Goal: Information Seeking & Learning: Learn about a topic

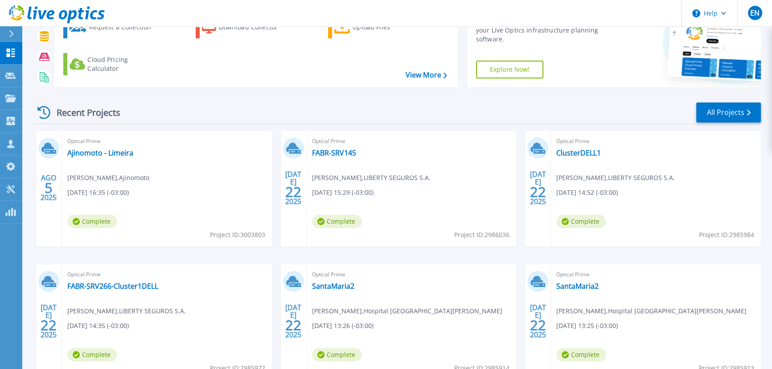
scroll to position [81, 0]
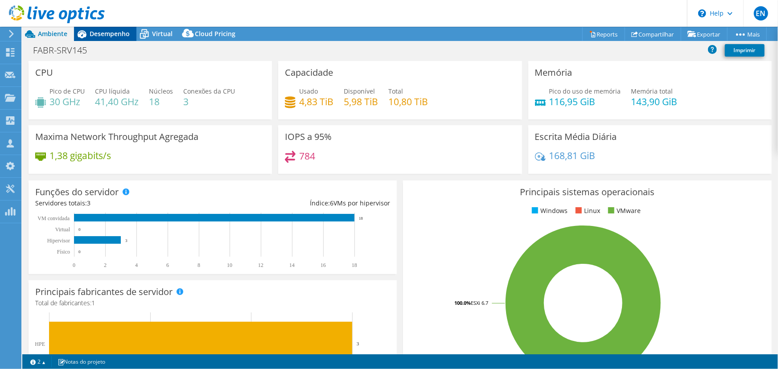
click at [102, 31] on span "Desempenho" at bounding box center [110, 33] width 40 height 8
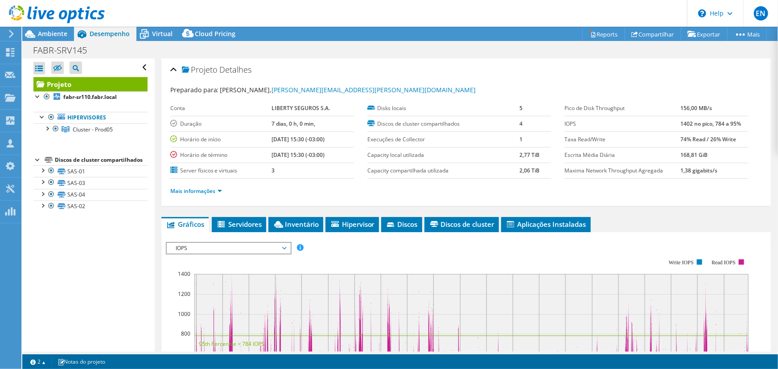
select select "USD"
click at [48, 126] on div at bounding box center [46, 127] width 9 height 9
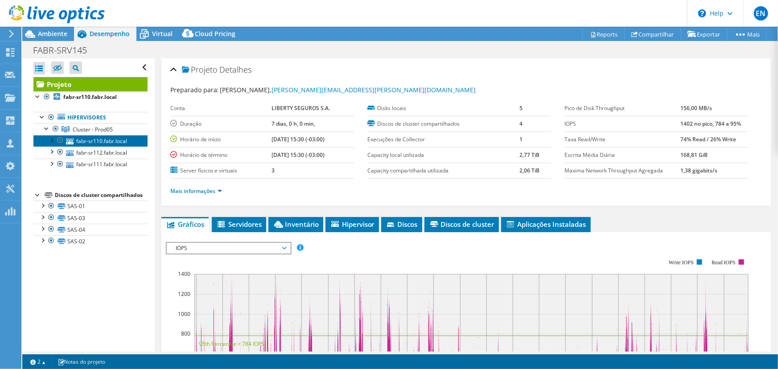
click at [89, 142] on link "fabr-sr110.fabr.local" at bounding box center [90, 141] width 114 height 12
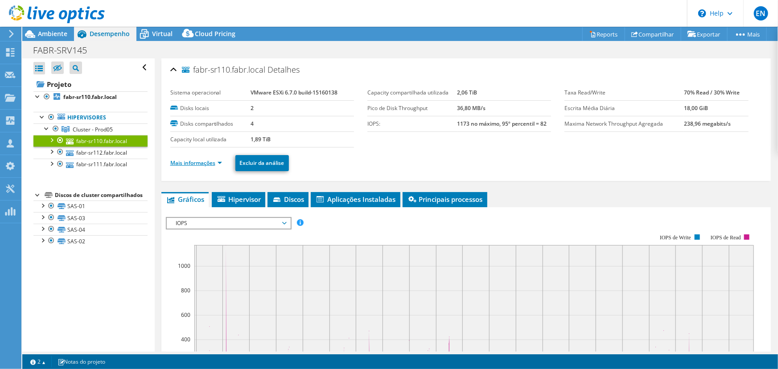
click at [191, 161] on link "Mais informações" at bounding box center [196, 163] width 52 height 8
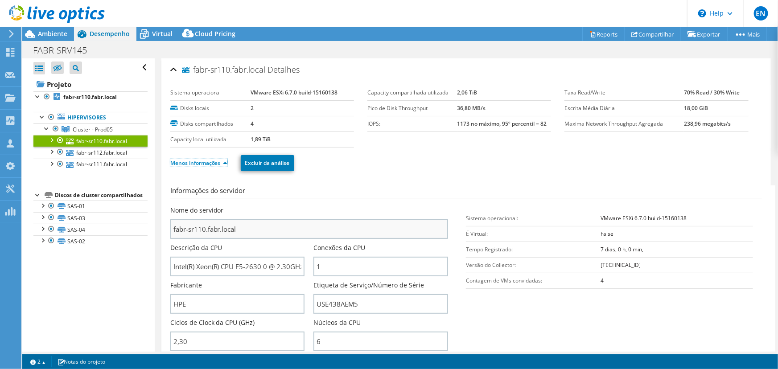
scroll to position [40, 0]
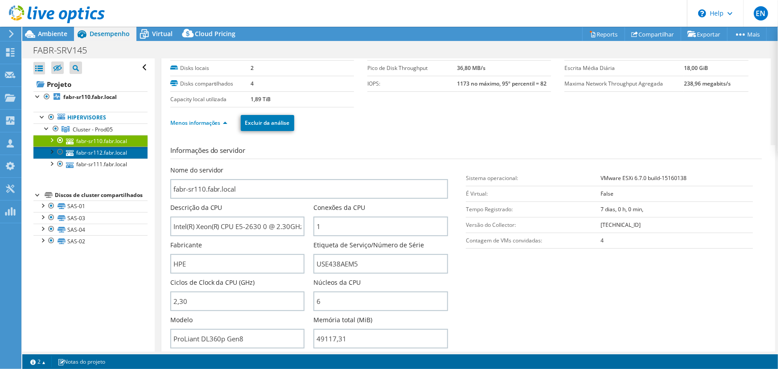
click at [111, 150] on link "fabr-sr112.fabr.local" at bounding box center [90, 153] width 114 height 12
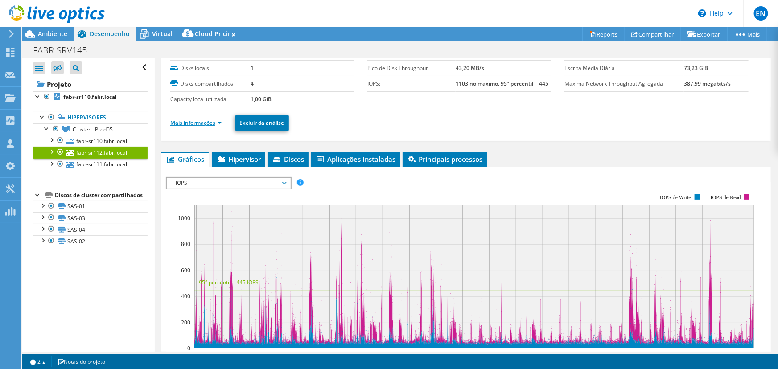
click at [189, 121] on link "Mais informações" at bounding box center [196, 123] width 52 height 8
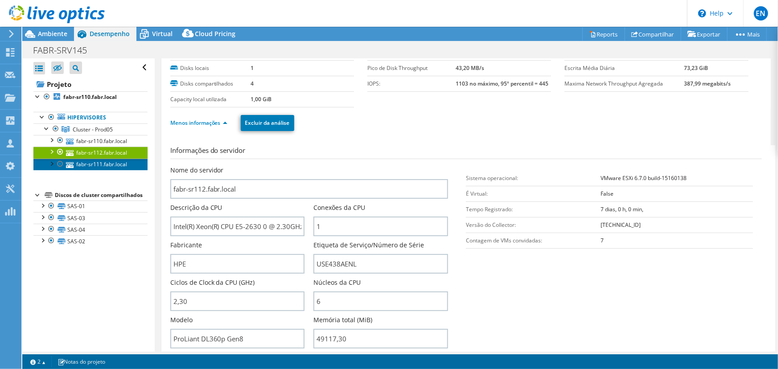
click at [84, 164] on link "fabr-sr111.fabr.local" at bounding box center [90, 165] width 114 height 12
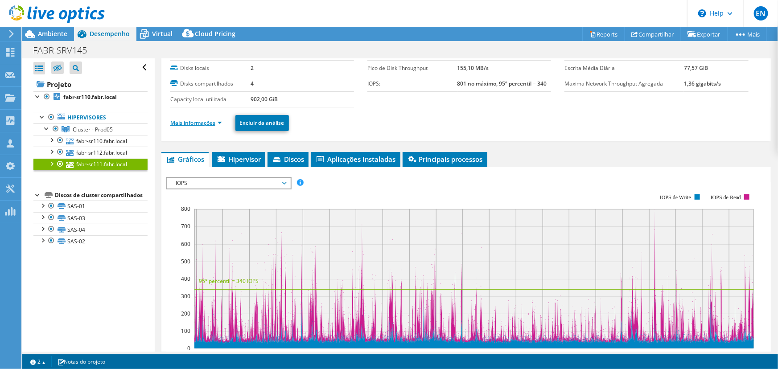
click at [188, 121] on link "Mais informações" at bounding box center [196, 123] width 52 height 8
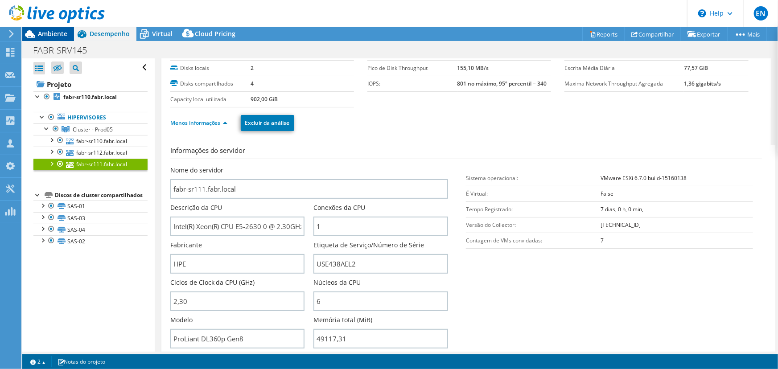
click at [46, 36] on span "Ambiente" at bounding box center [52, 33] width 29 height 8
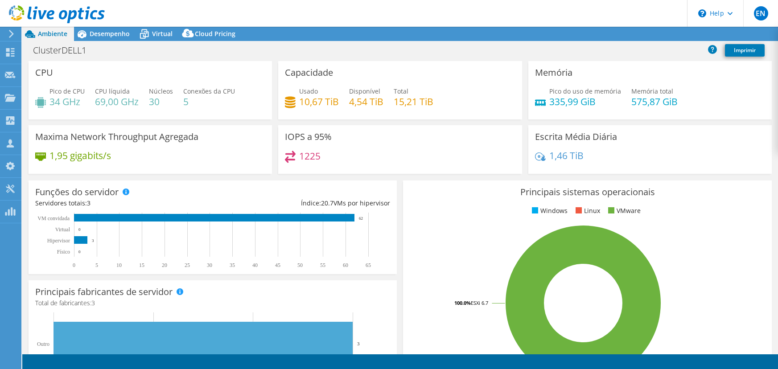
select select "USD"
click at [107, 33] on span "Desempenho" at bounding box center [110, 33] width 40 height 8
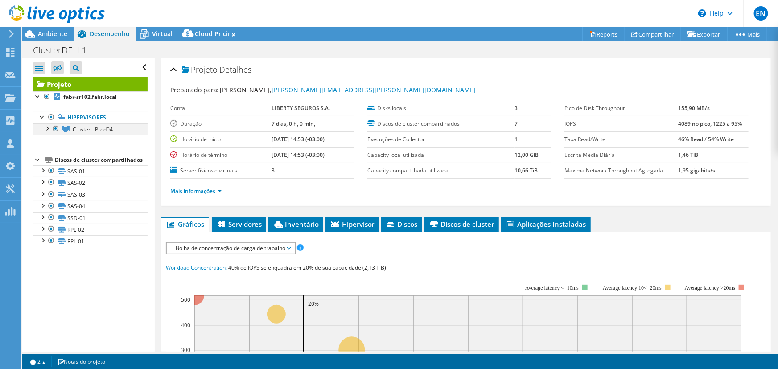
click at [48, 128] on div at bounding box center [46, 127] width 9 height 9
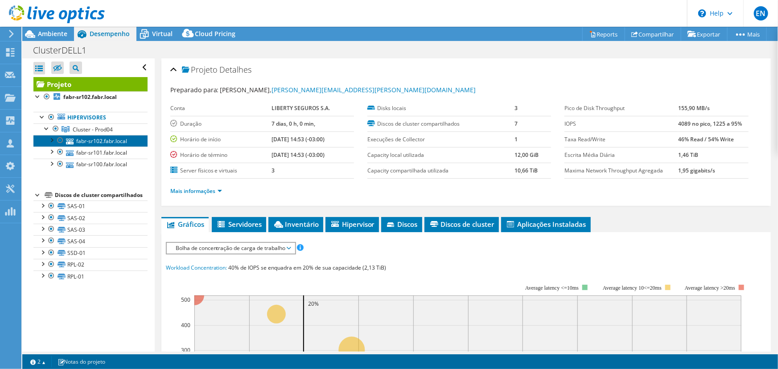
click at [85, 140] on link "fabr-sr102.fabr.local" at bounding box center [90, 141] width 114 height 12
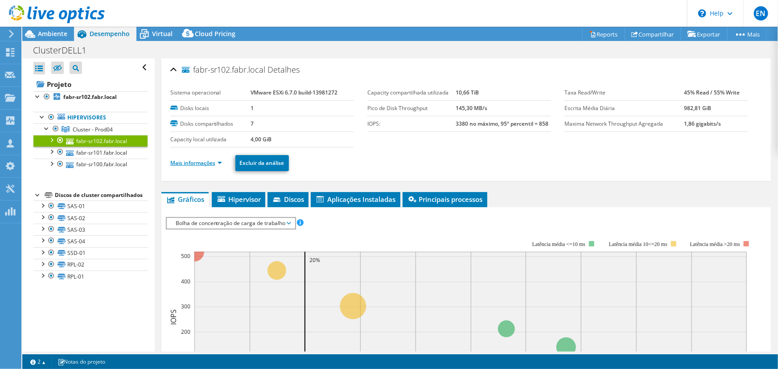
click at [181, 163] on link "Mais informações" at bounding box center [196, 163] width 52 height 8
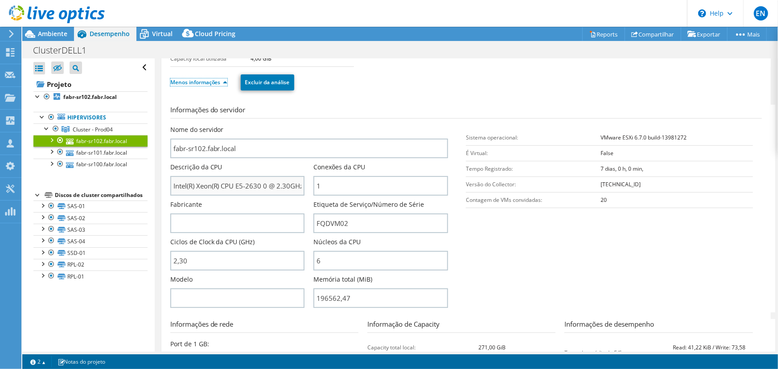
scroll to position [121, 0]
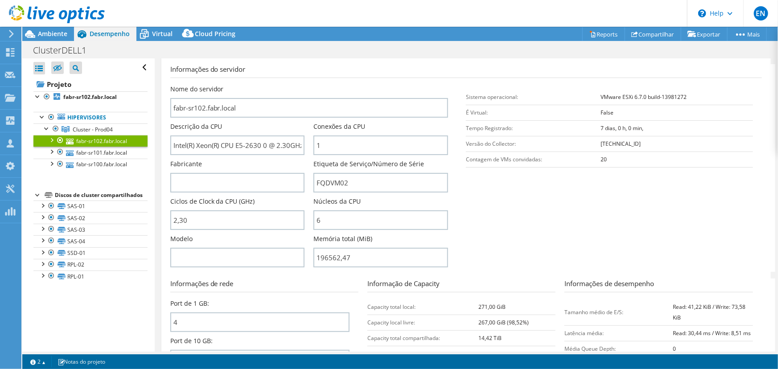
click at [111, 146] on link "fabr-sr102.fabr.local" at bounding box center [90, 141] width 114 height 12
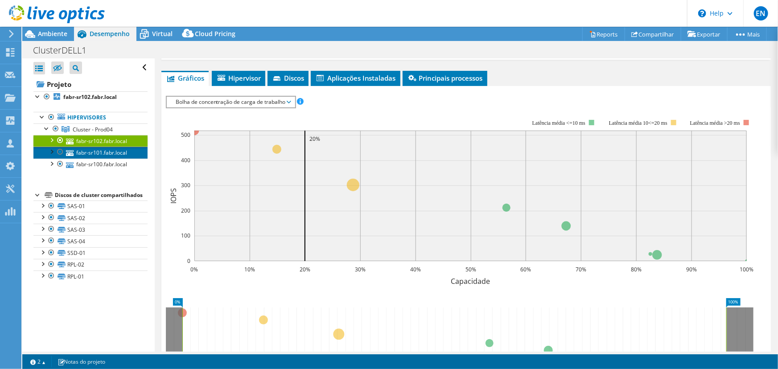
click at [109, 152] on link "fabr-sr101.fabr.local" at bounding box center [90, 153] width 114 height 12
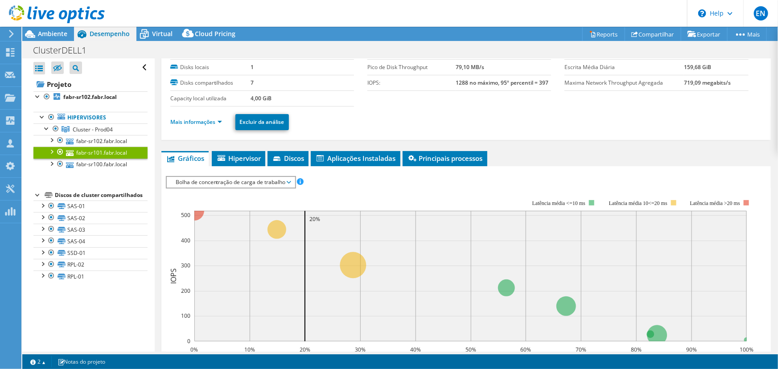
scroll to position [40, 0]
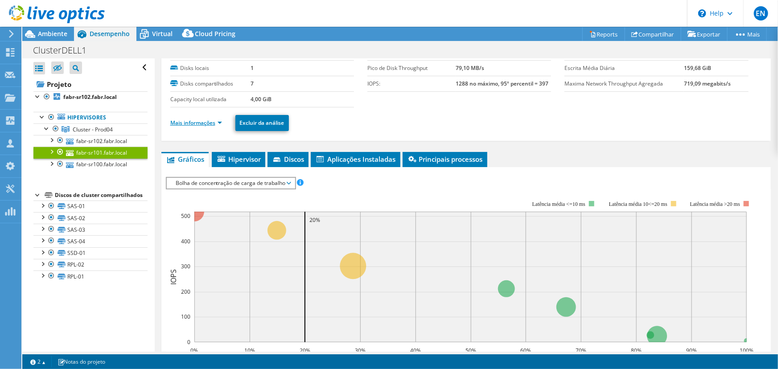
click at [179, 119] on link "Mais informações" at bounding box center [196, 123] width 52 height 8
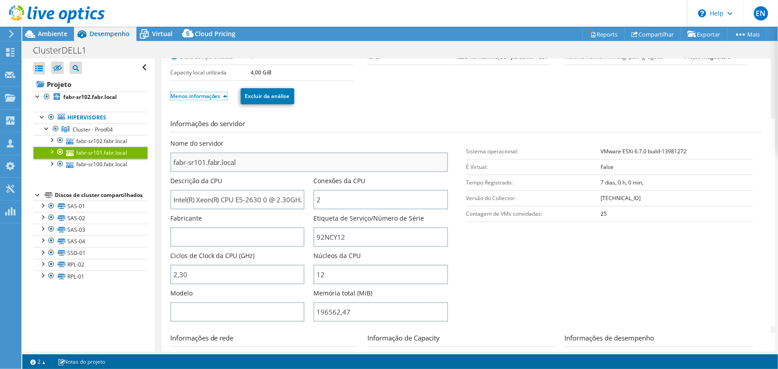
scroll to position [81, 0]
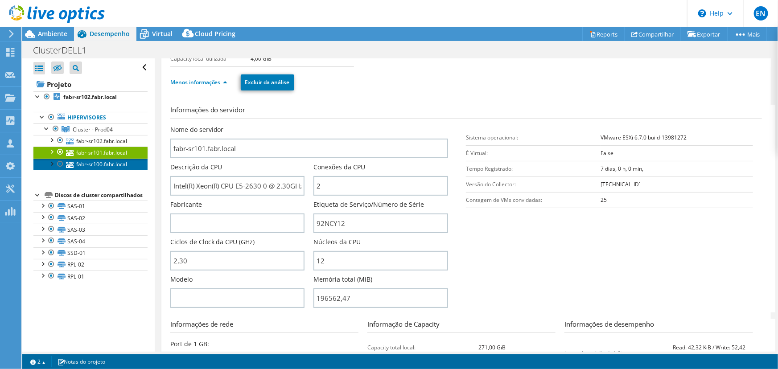
click at [107, 164] on link "fabr-sr100.fabr.local" at bounding box center [90, 165] width 114 height 12
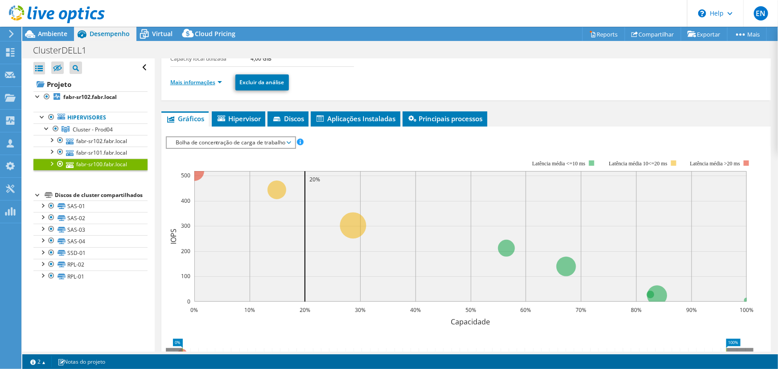
click at [187, 80] on link "Mais informações" at bounding box center [196, 82] width 52 height 8
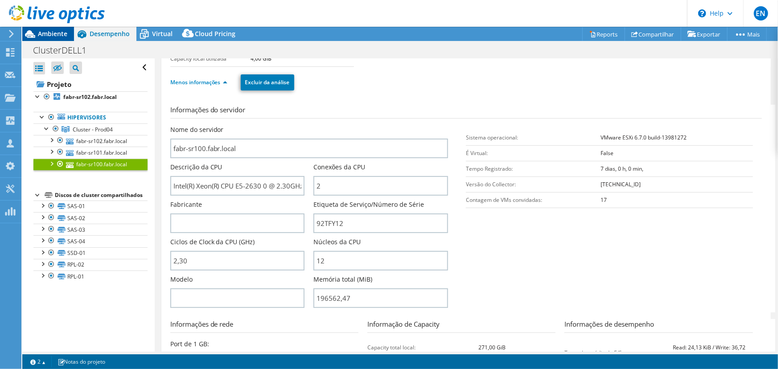
click at [53, 33] on span "Ambiente" at bounding box center [52, 33] width 29 height 8
